Goal: Task Accomplishment & Management: Complete application form

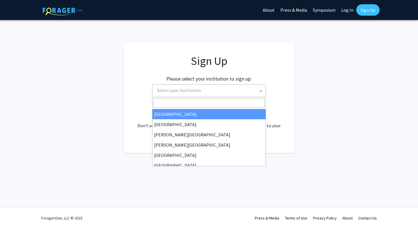
click at [239, 92] on span "Select your institution" at bounding box center [210, 90] width 111 height 12
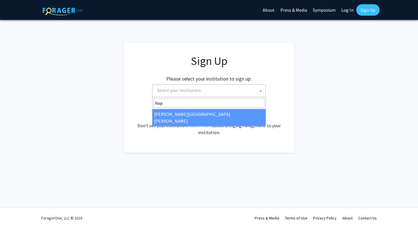
type input "hop"
select select "1"
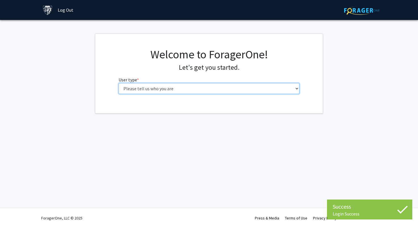
click at [184, 88] on select "Please tell us who you are Undergraduate Student Master's Student Doctoral Cand…" at bounding box center [209, 88] width 181 height 11
select select "1: undergrad"
click at [119, 83] on select "Please tell us who you are Undergraduate Student Master's Student Doctoral Cand…" at bounding box center [209, 88] width 181 height 11
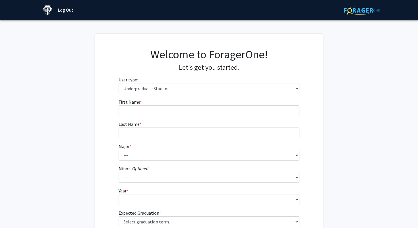
click at [201, 116] on form "First Name * required Last Name * required Major * required --- Africana Studie…" at bounding box center [209, 166] width 181 height 137
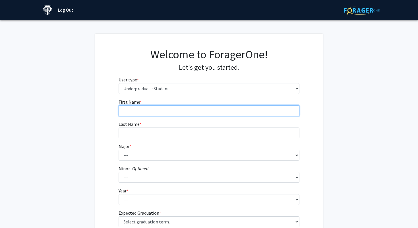
click at [197, 115] on input "First Name * required" at bounding box center [209, 110] width 181 height 11
type input "Sienna"
